Goal: Find specific page/section: Find specific page/section

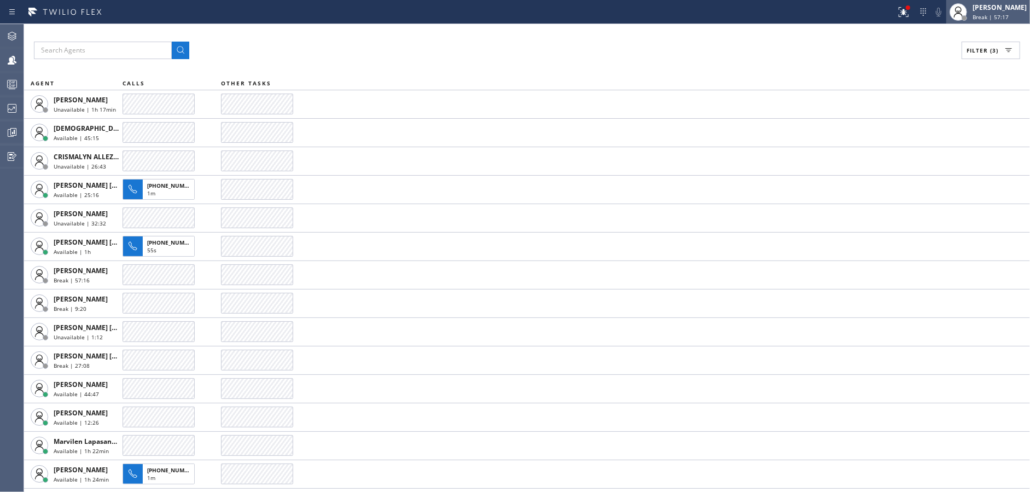
click at [986, 19] on span "Break | 57:17" at bounding box center [991, 17] width 36 height 8
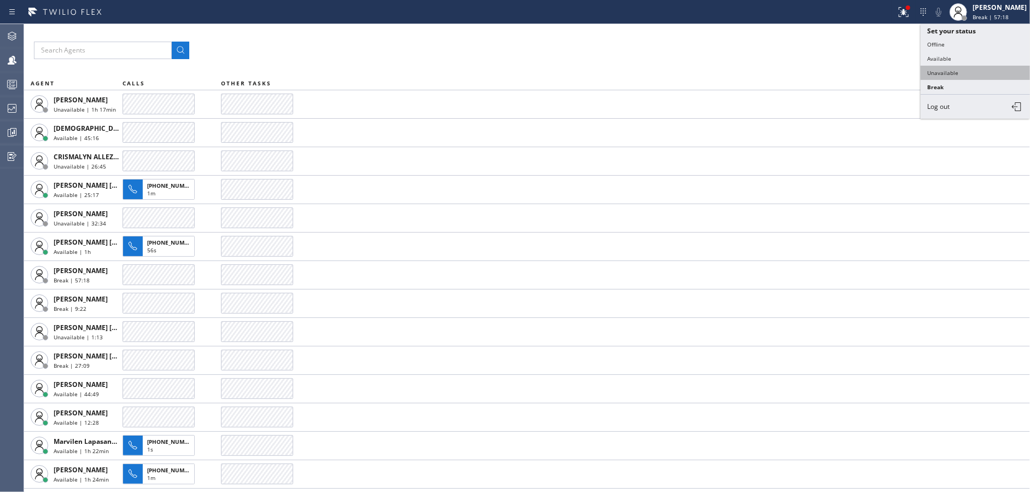
click at [943, 76] on button "Unavailable" at bounding box center [975, 73] width 109 height 14
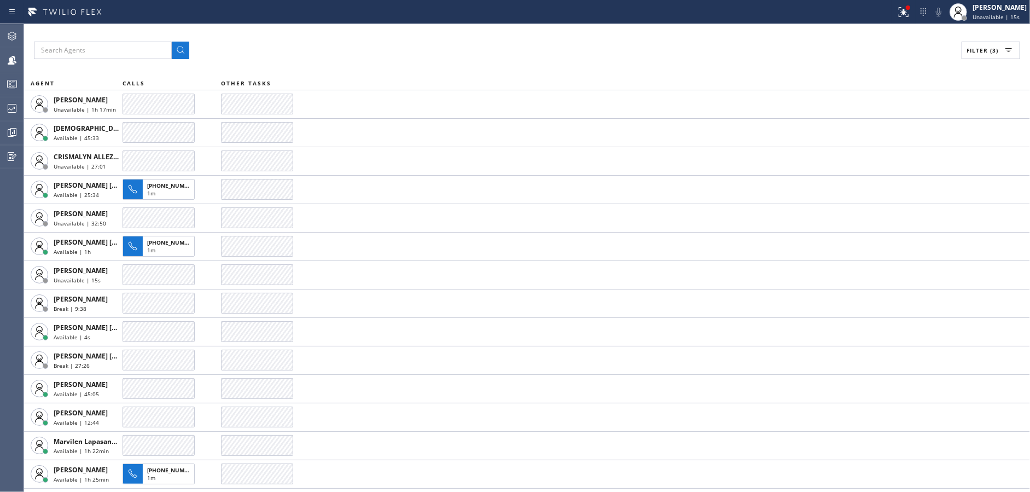
click at [356, 63] on div "Filter (3) AGENT CALLS OTHER TASKS [PERSON_NAME] Unavailable | 1h 17min [DEMOGR…" at bounding box center [527, 258] width 1006 height 468
click at [1, 107] on div at bounding box center [12, 108] width 24 height 13
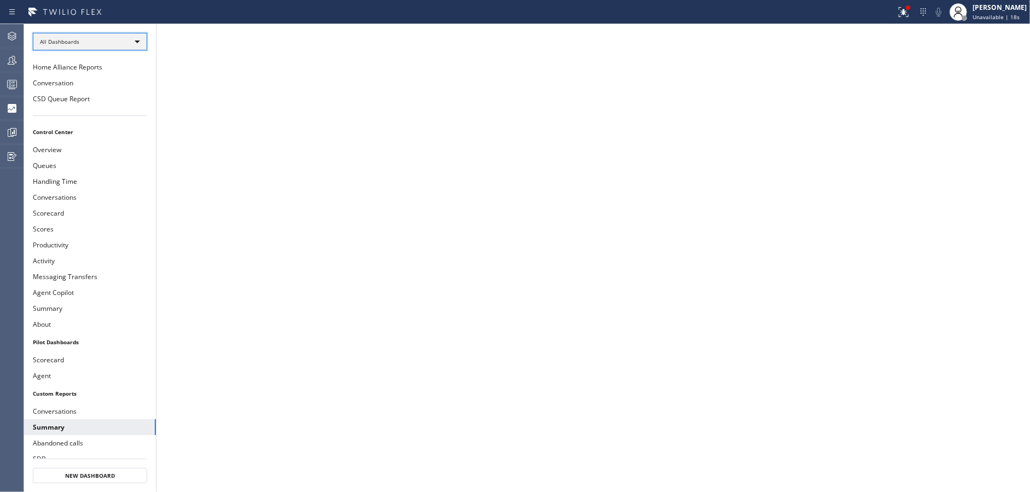
click at [114, 39] on div "All Dashboards" at bounding box center [90, 42] width 114 height 18
click at [118, 114] on li "Custom Reports" at bounding box center [89, 111] width 112 height 13
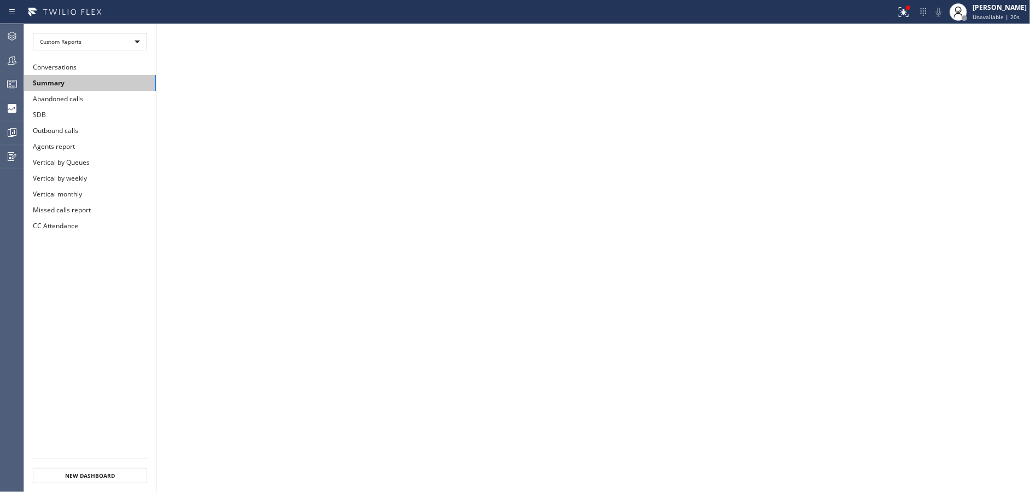
click at [131, 79] on button "Summary" at bounding box center [90, 83] width 132 height 16
click at [13, 61] on icon at bounding box center [11, 60] width 13 height 13
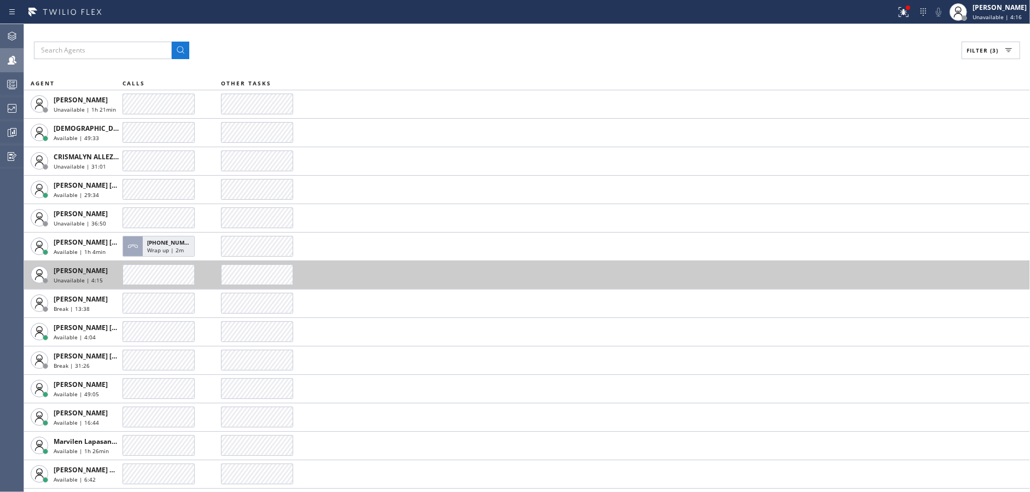
scroll to position [25, 0]
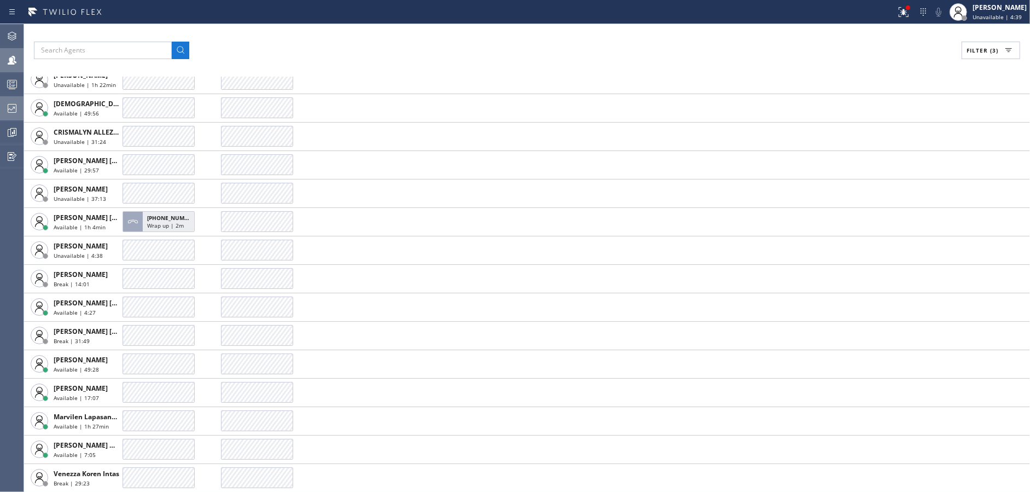
click at [0, 107] on div at bounding box center [12, 108] width 24 height 13
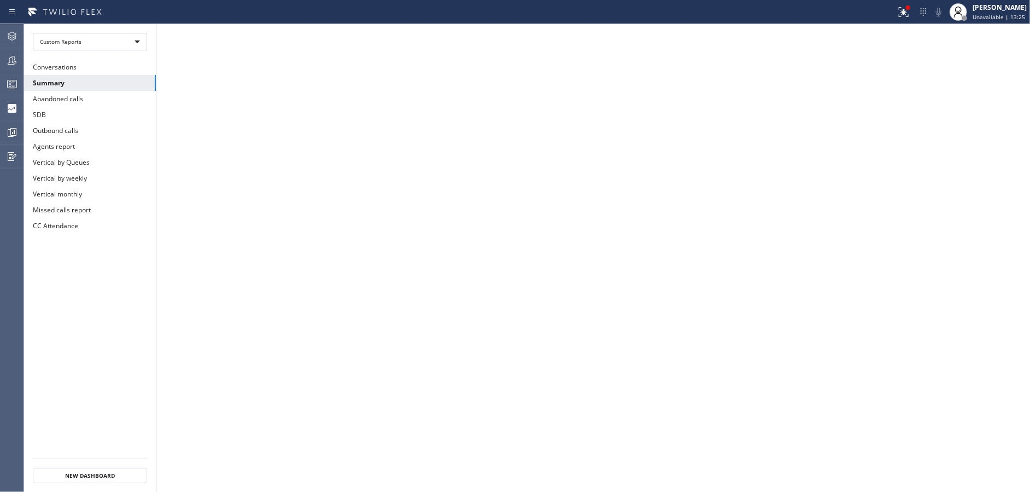
drag, startPoint x: 0, startPoint y: 56, endPoint x: 28, endPoint y: 71, distance: 31.8
click at [0, 56] on div at bounding box center [12, 60] width 24 height 13
